Goal: Information Seeking & Learning: Learn about a topic

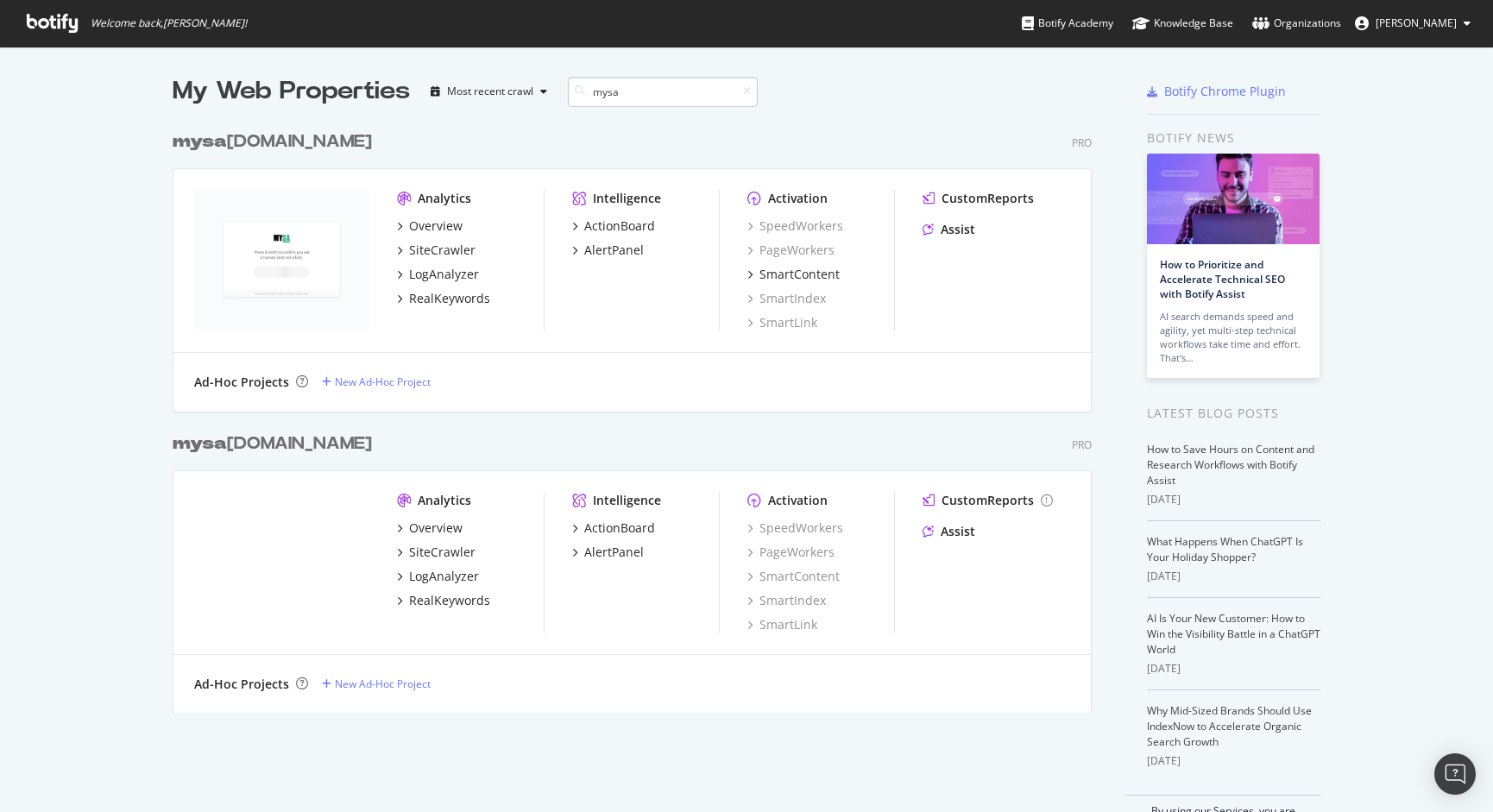
scroll to position [604, 933]
type input "mysa"
click at [422, 227] on div "Overview" at bounding box center [436, 226] width 54 height 17
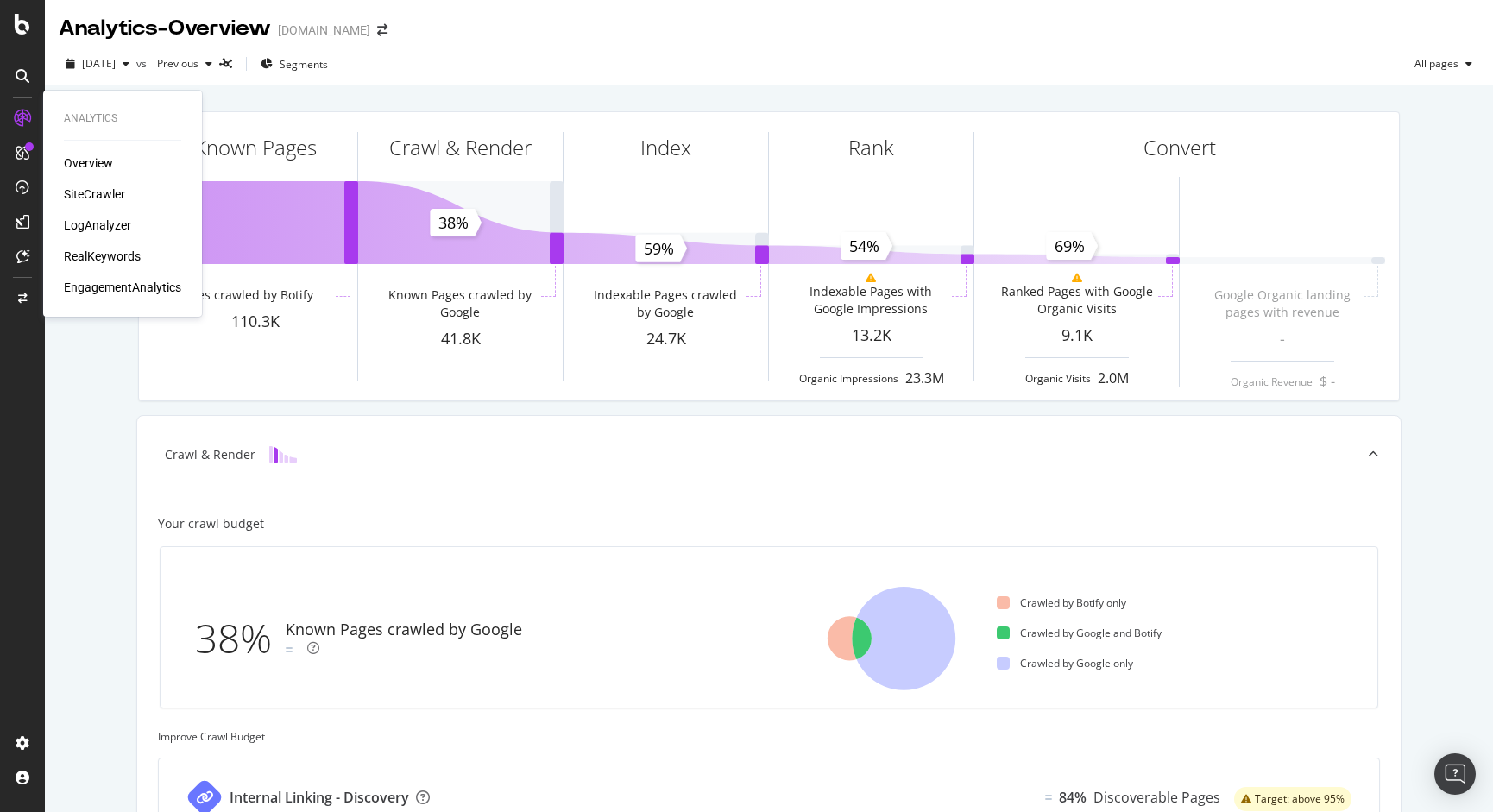
click at [96, 198] on div "SiteCrawler" at bounding box center [94, 194] width 61 height 17
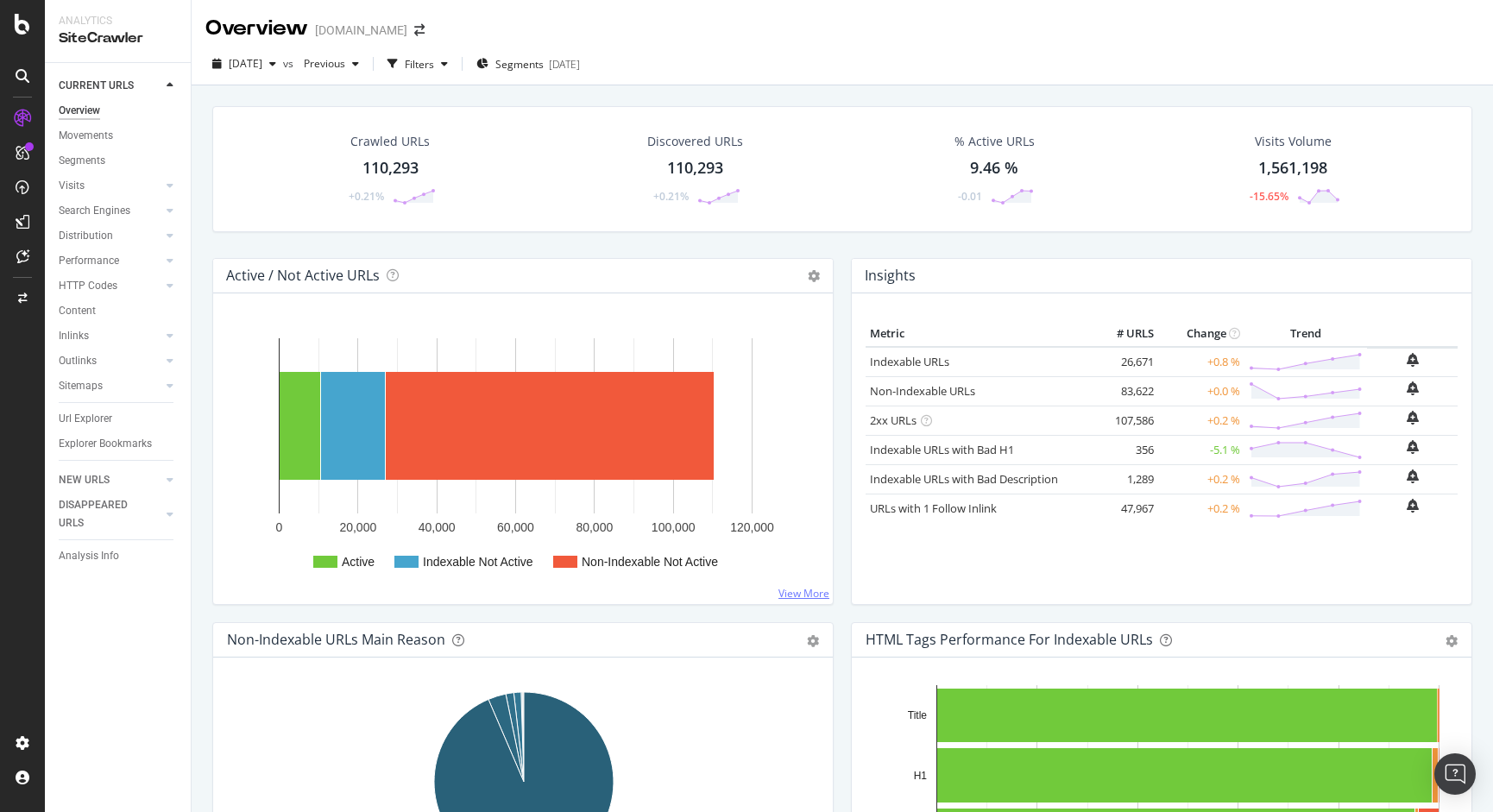
click at [798, 591] on link "View More" at bounding box center [803, 593] width 51 height 15
click at [800, 590] on link "View More" at bounding box center [803, 593] width 51 height 15
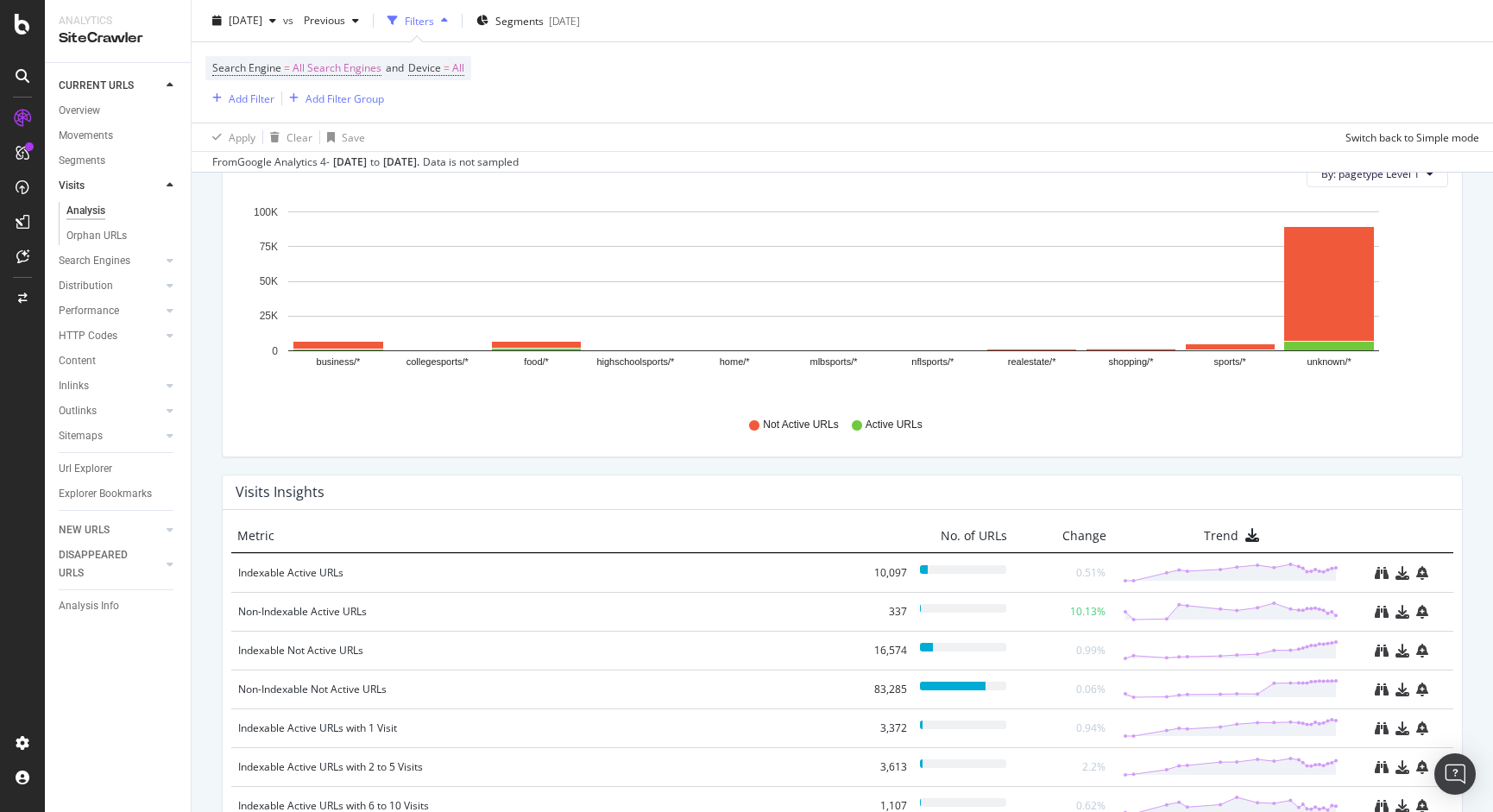
scroll to position [1828, 0]
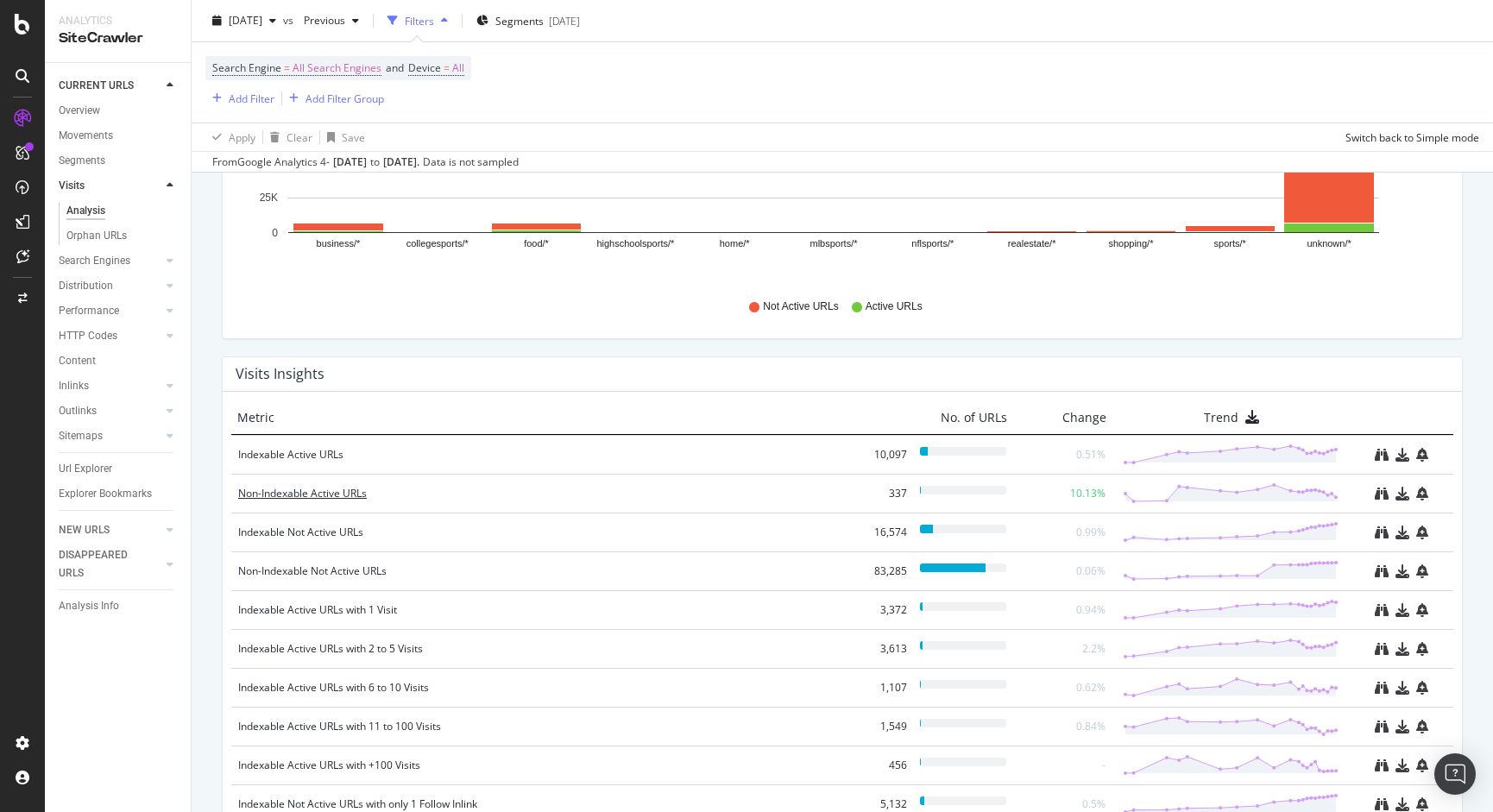
click at [358, 495] on div "Non-Indexable Active URLs" at bounding box center [545, 494] width 613 height 17
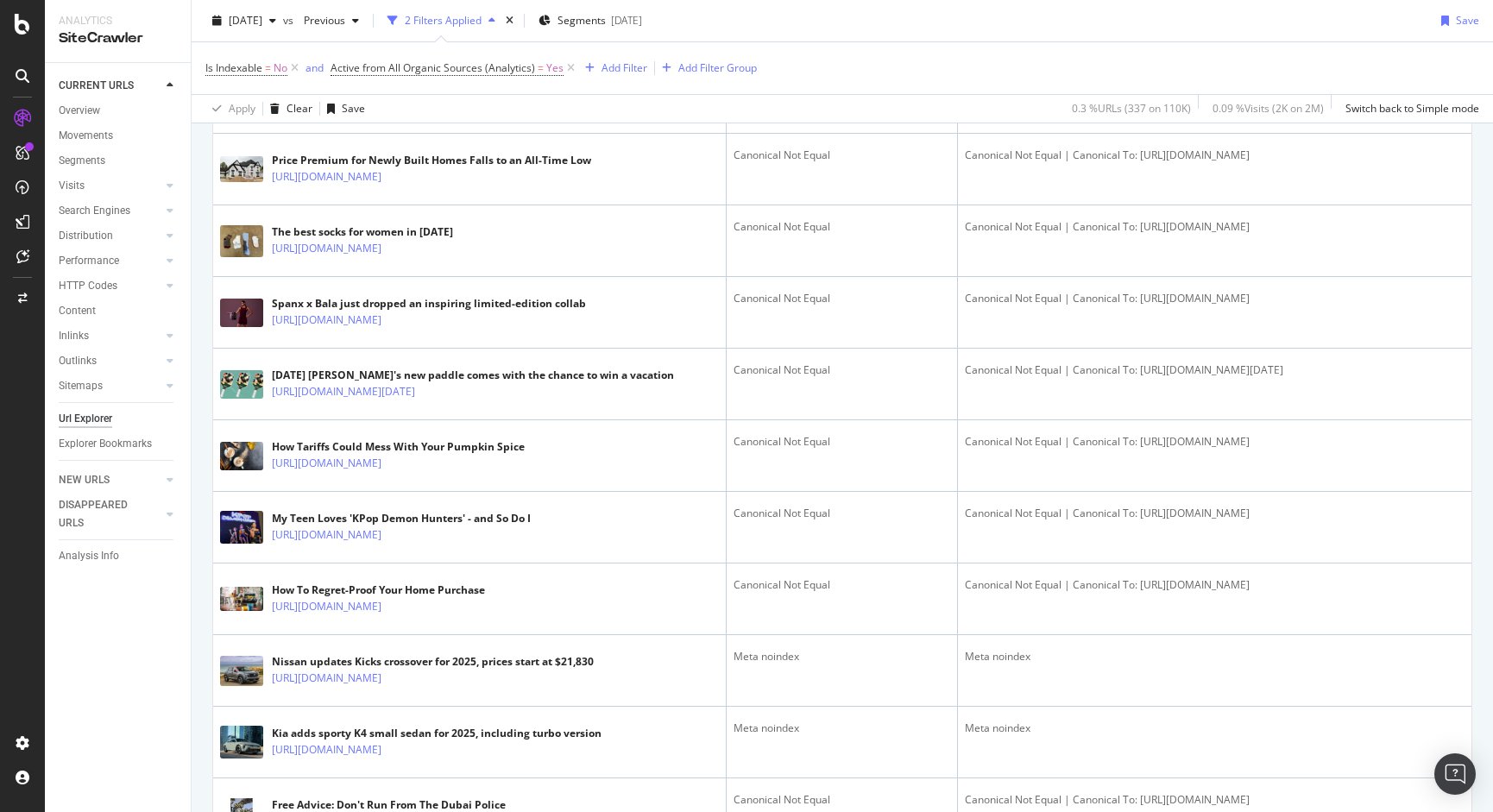
scroll to position [1356, 0]
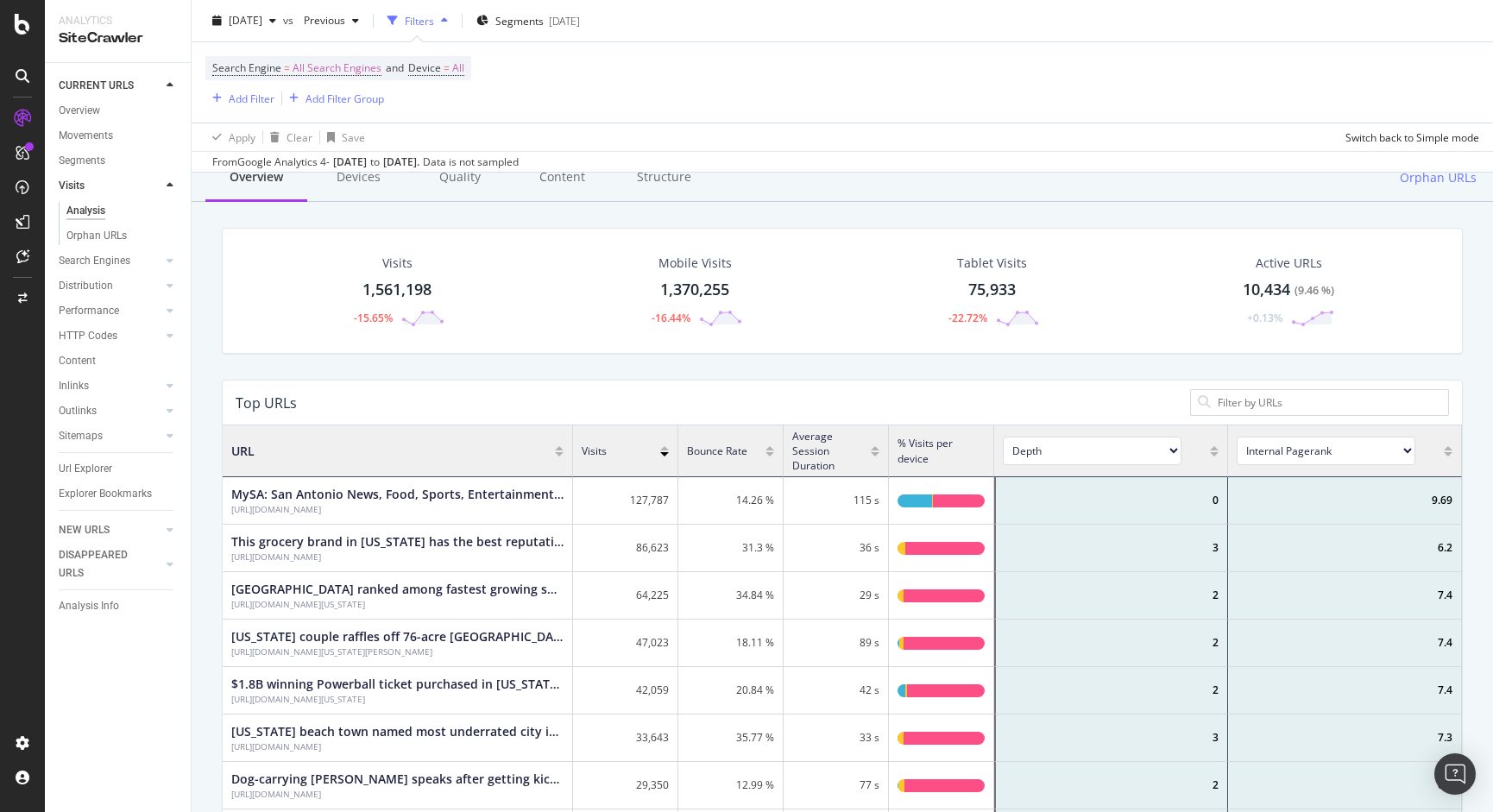
scroll to position [131, 0]
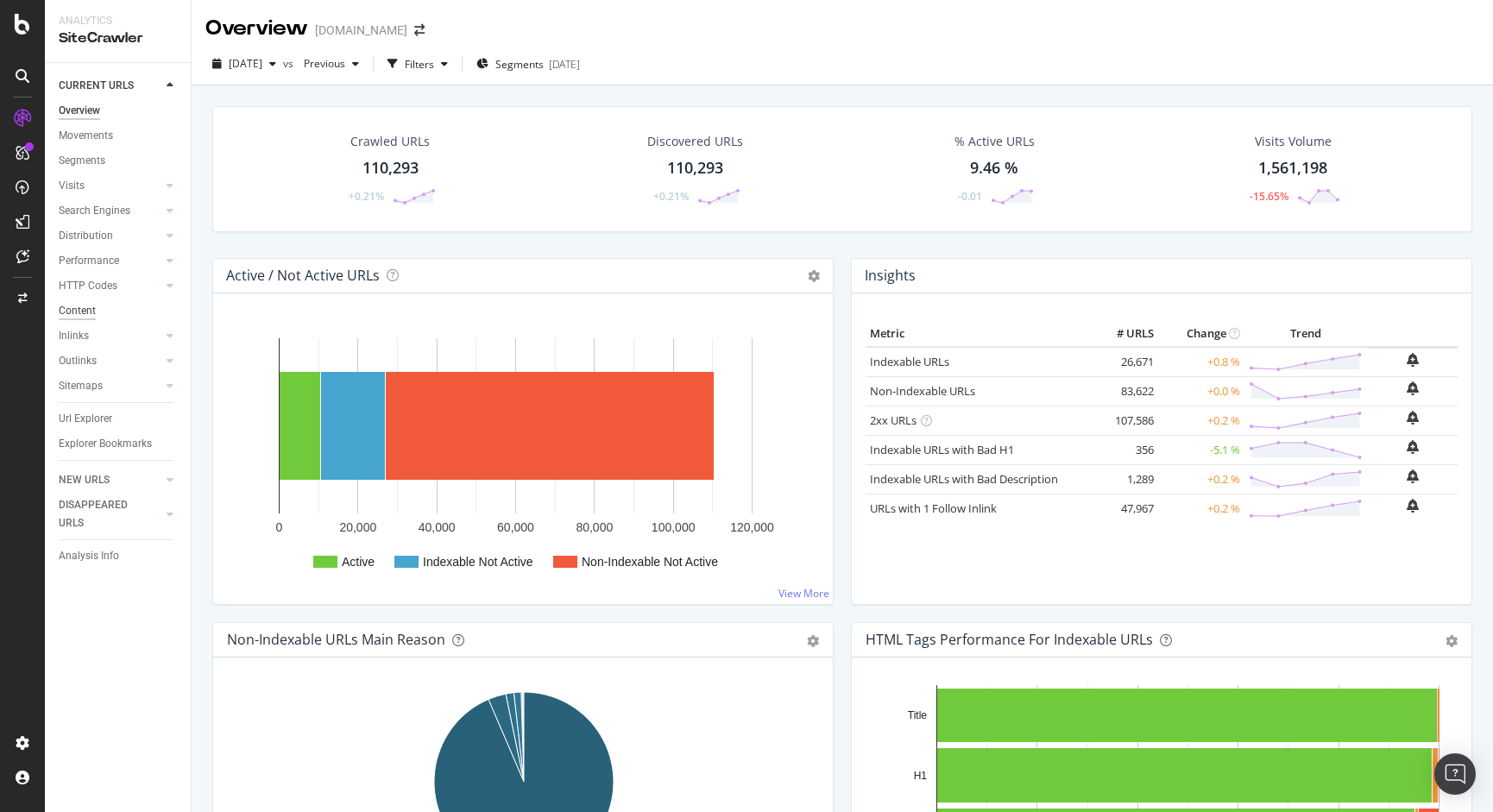
click at [78, 307] on div "Content" at bounding box center [77, 311] width 37 height 18
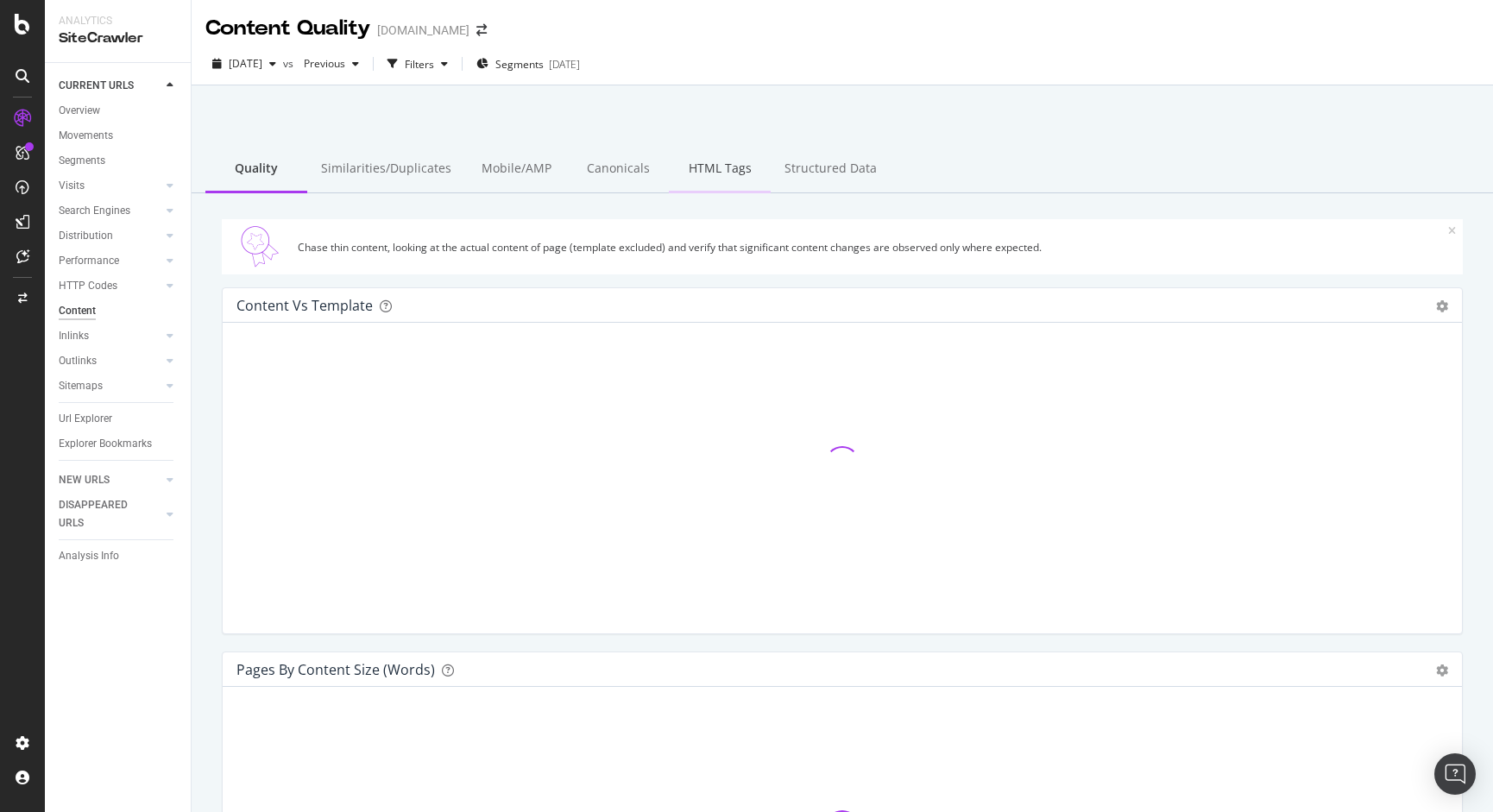
click at [705, 173] on div "HTML Tags" at bounding box center [720, 169] width 102 height 47
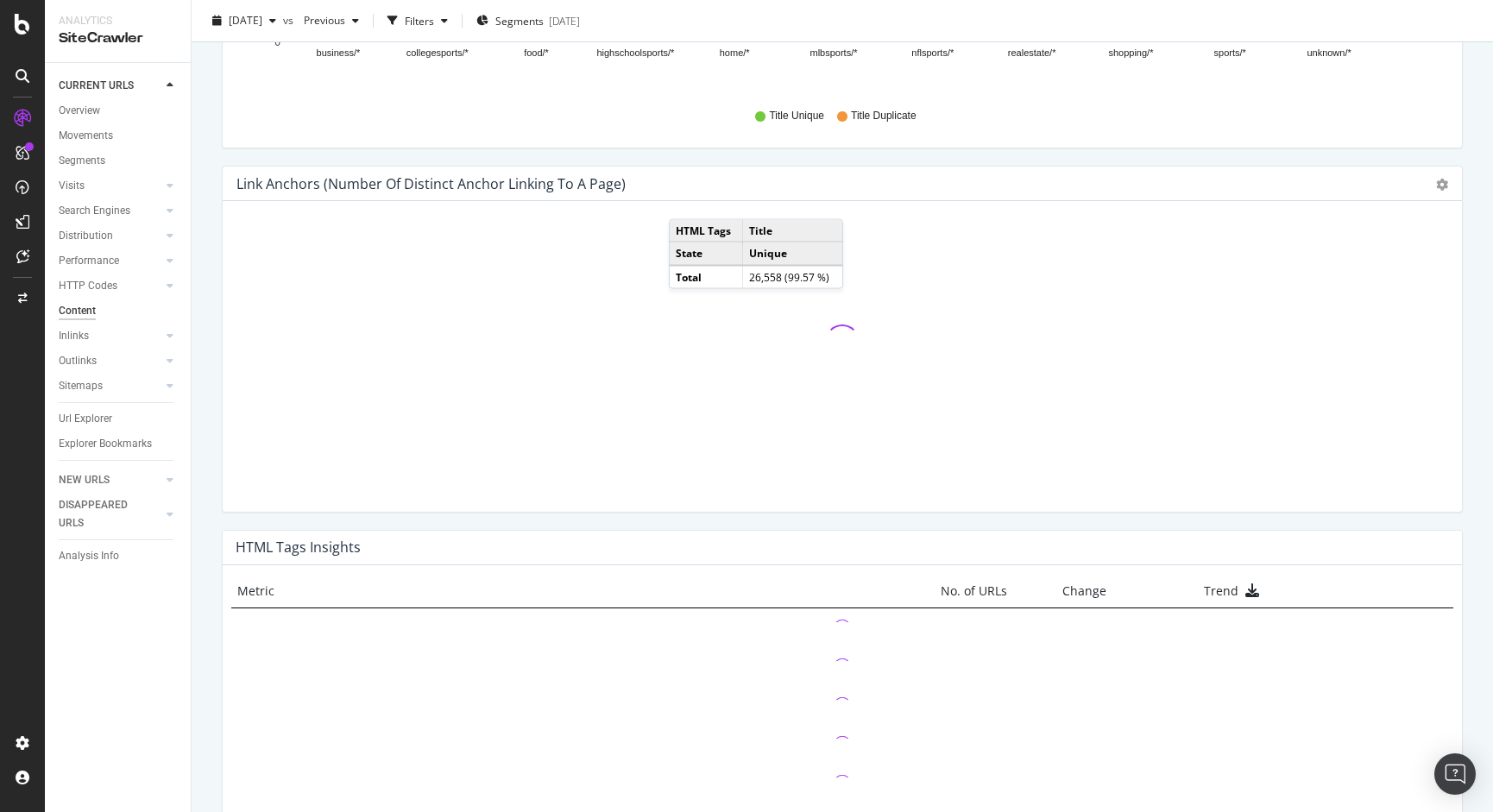
scroll to position [1005, 0]
